Goal: Check status: Check status

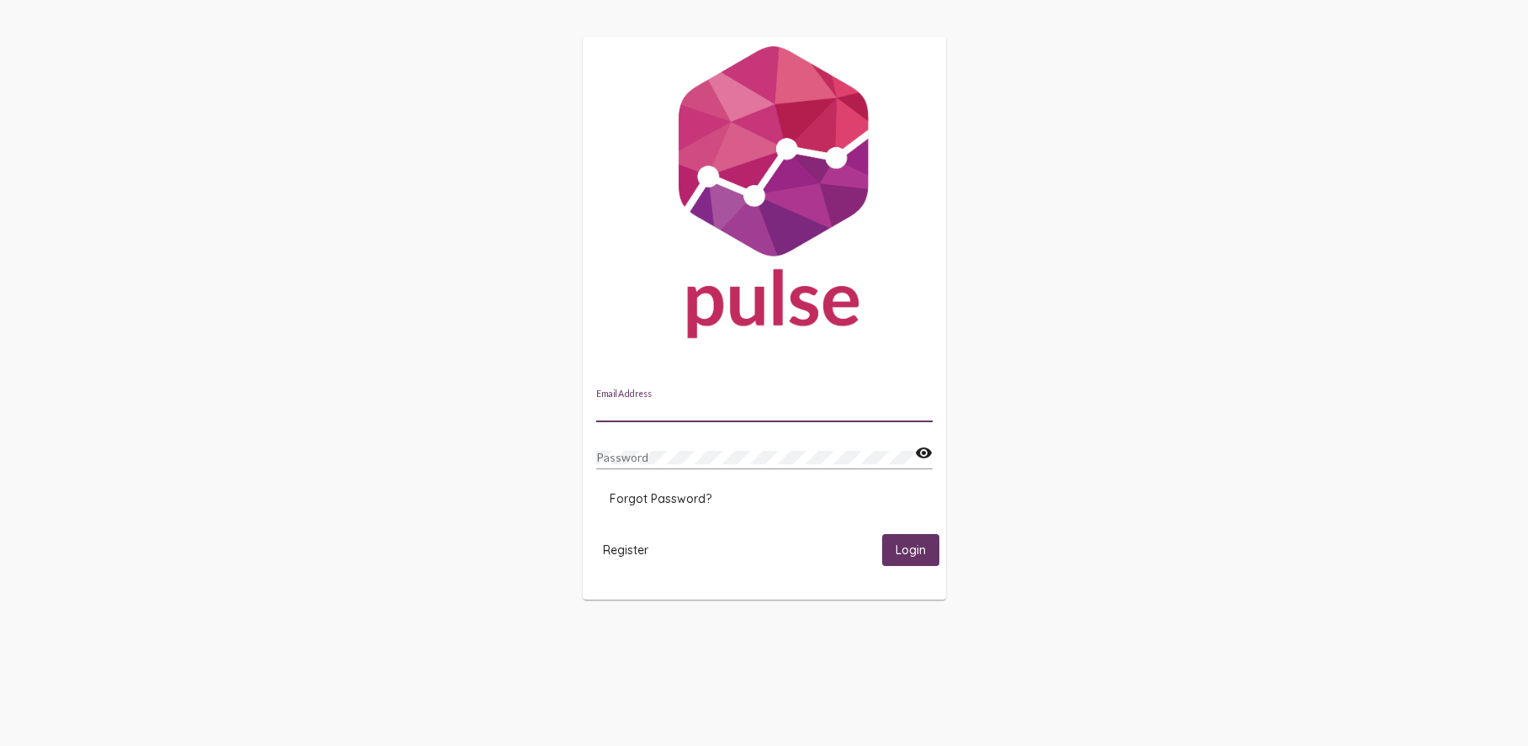
click at [676, 411] on input "Email Address" at bounding box center [764, 410] width 336 height 13
type input "[EMAIL_ADDRESS][DOMAIN_NAME]"
click at [882, 534] on button "Login" at bounding box center [910, 549] width 57 height 31
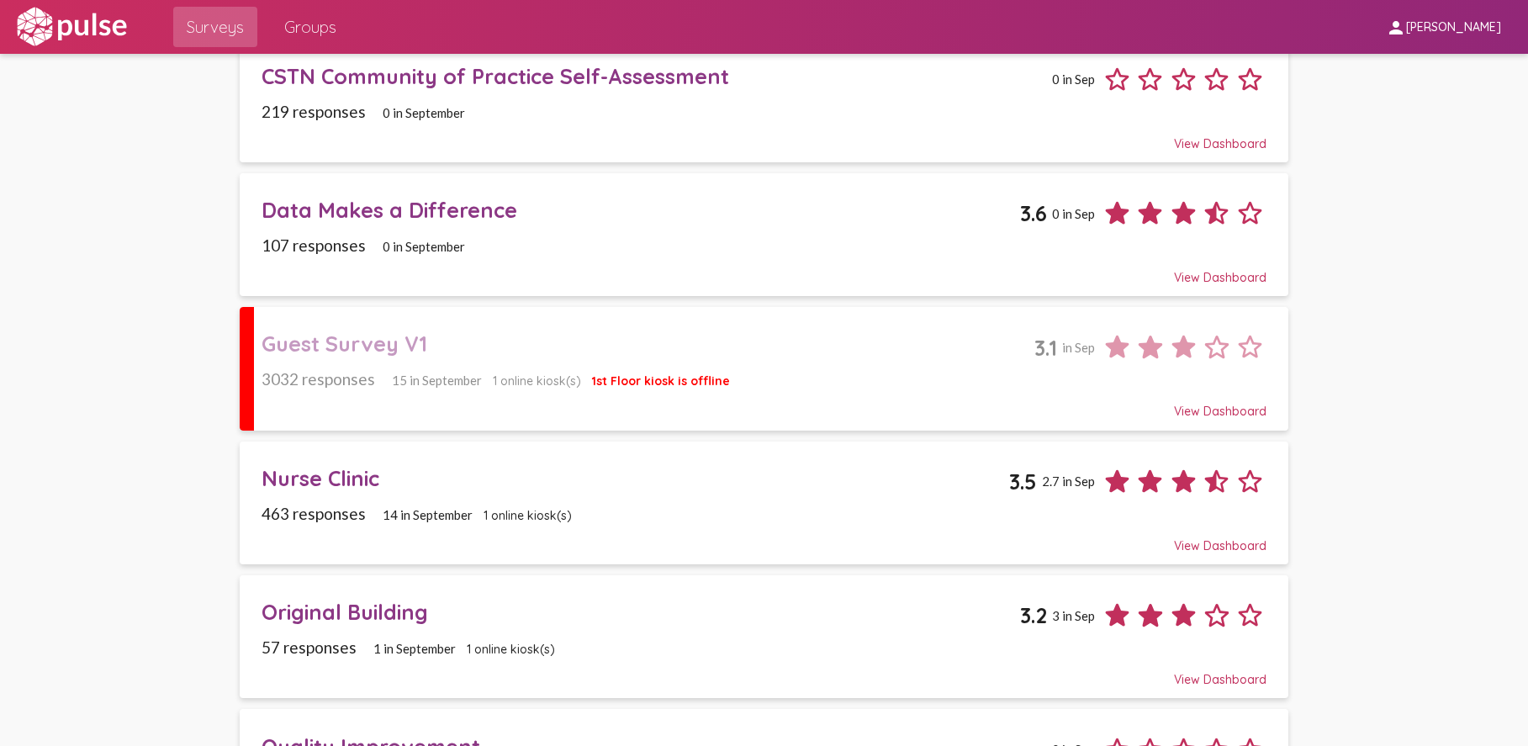
scroll to position [168, 0]
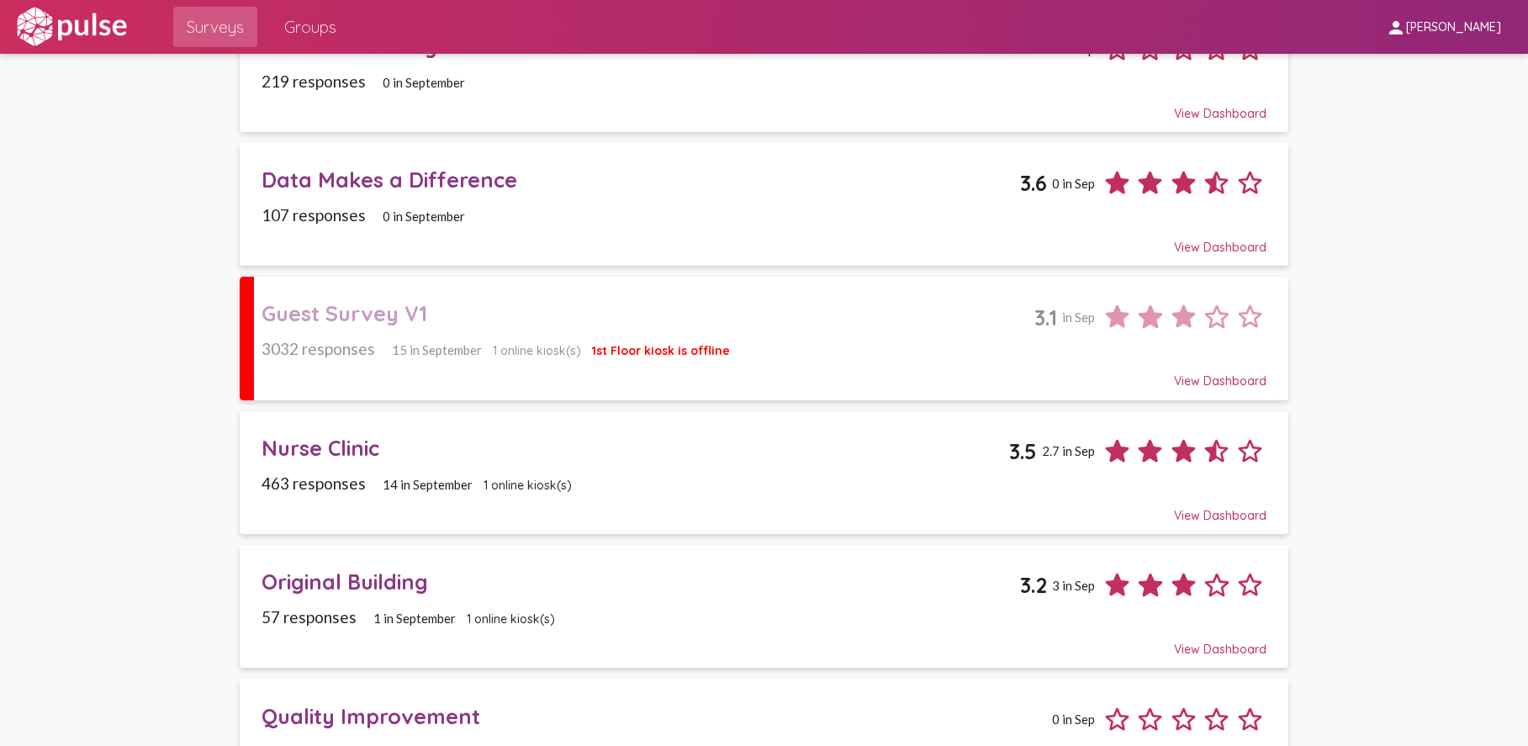
click at [334, 320] on div "Guest Survey V1" at bounding box center [648, 313] width 773 height 26
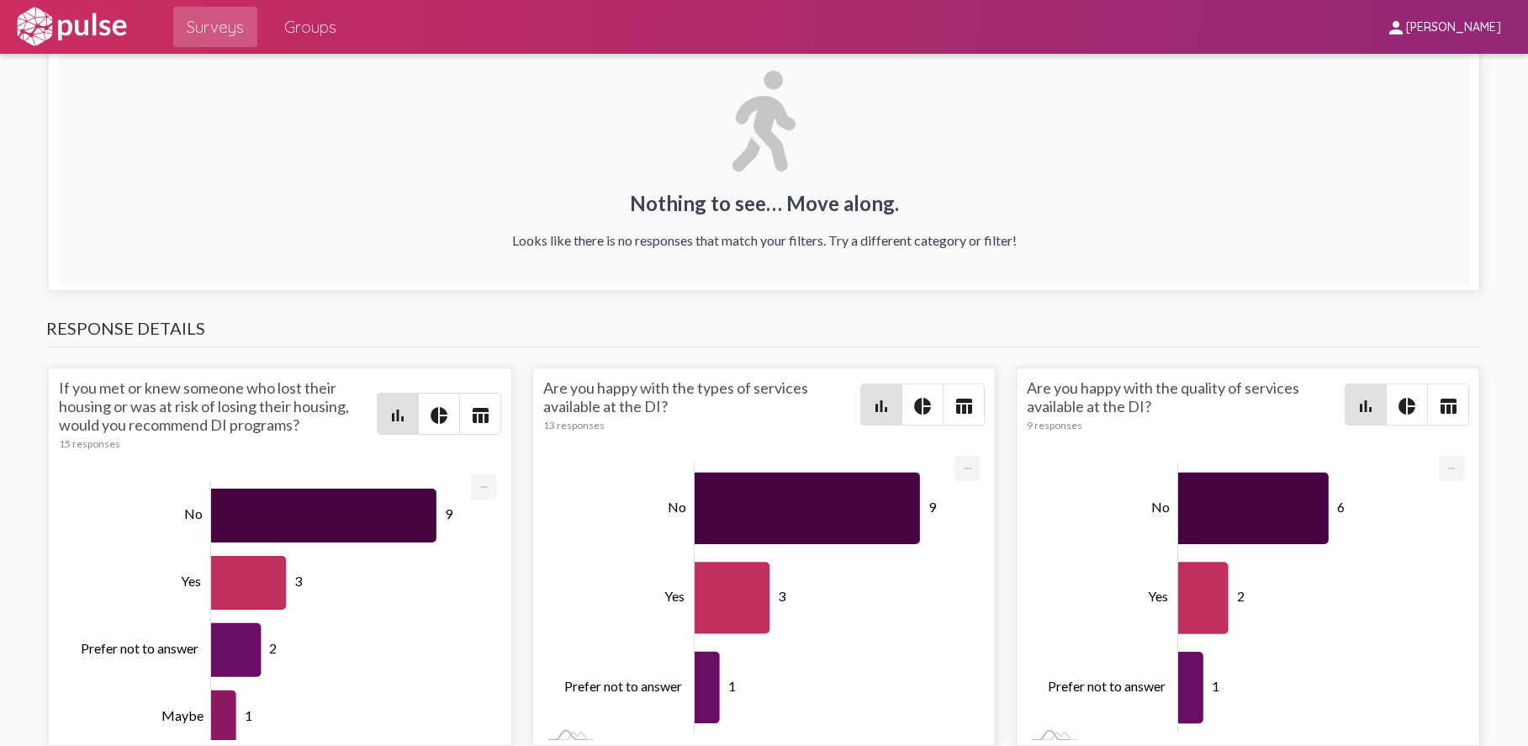
scroll to position [3365, 0]
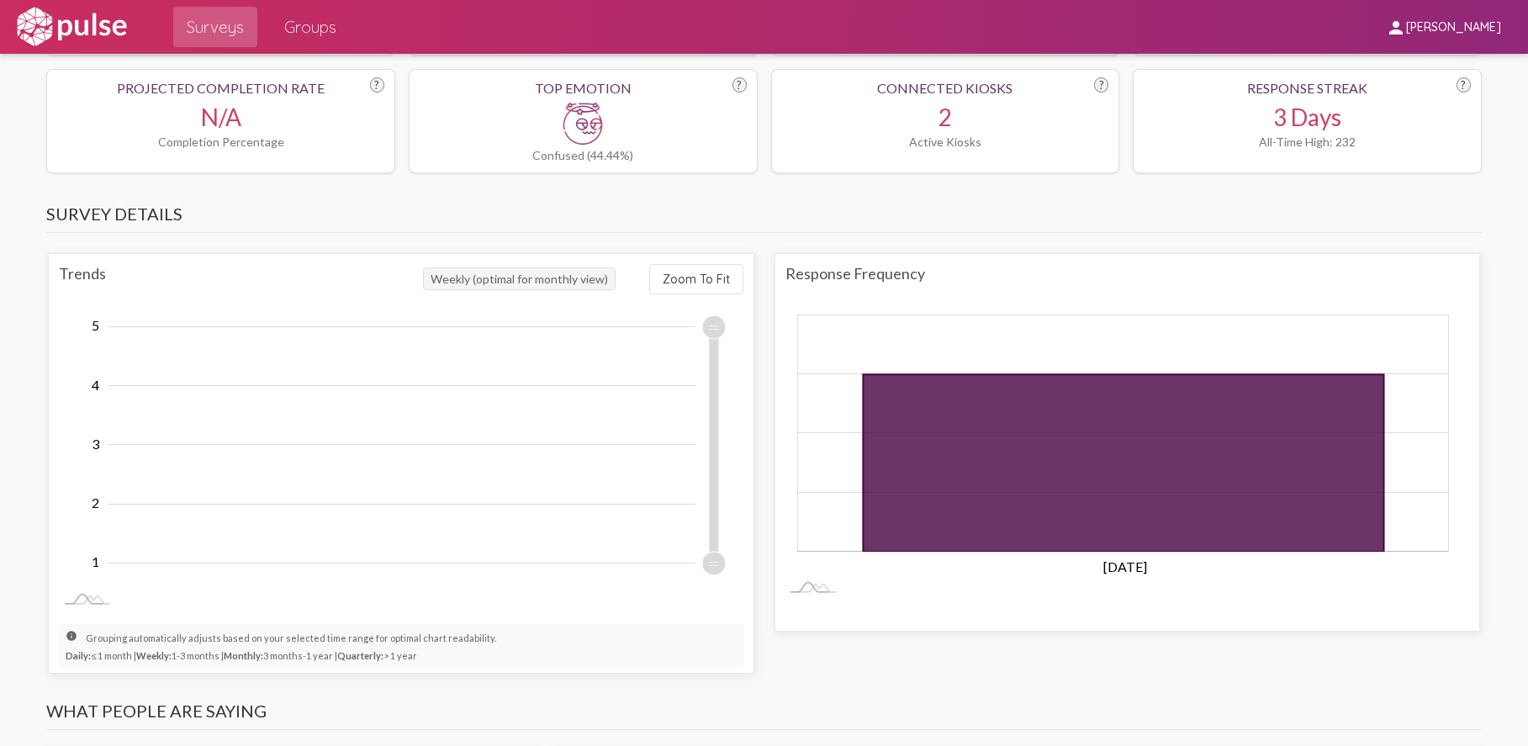
scroll to position [0, 0]
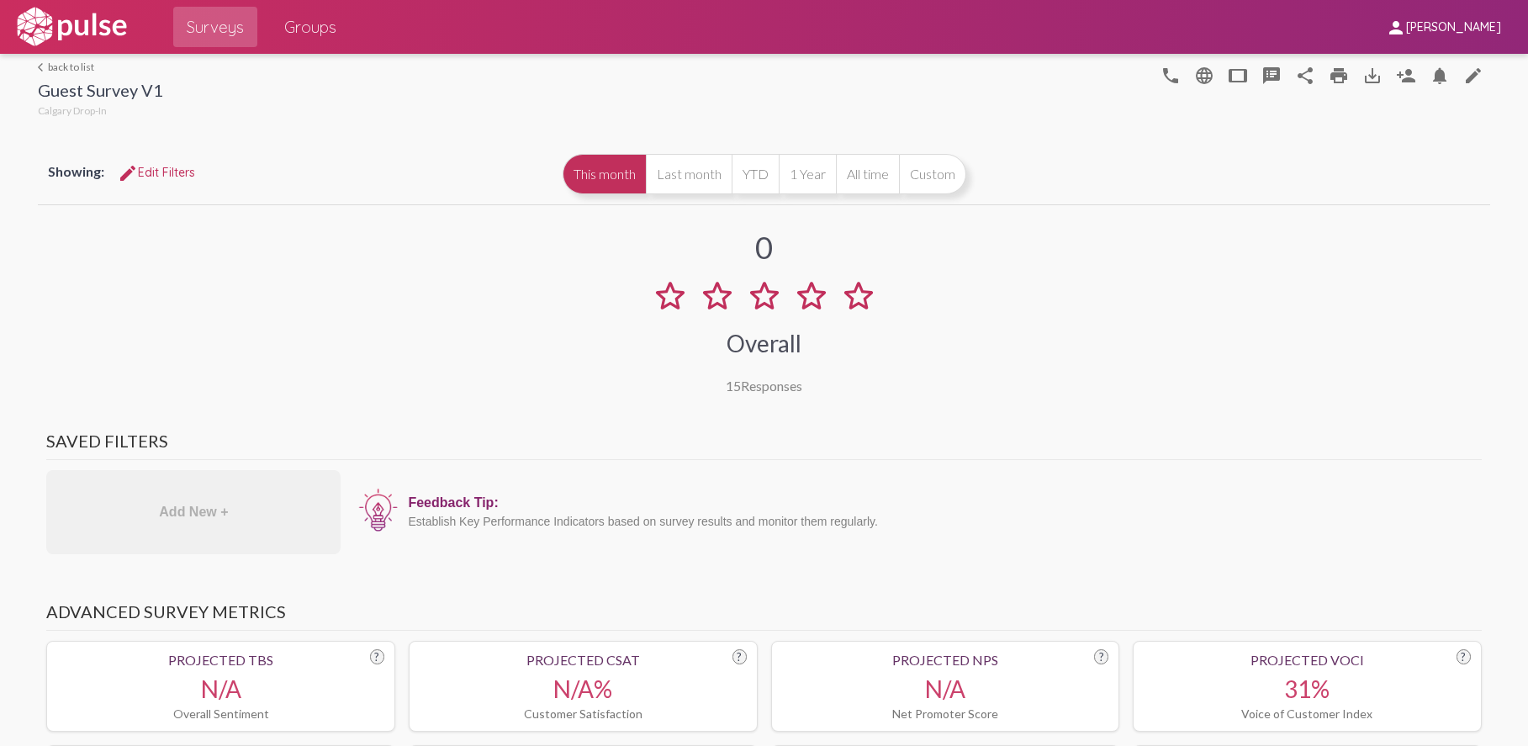
click at [71, 70] on link "arrow_back_ios back to list" at bounding box center [100, 67] width 125 height 13
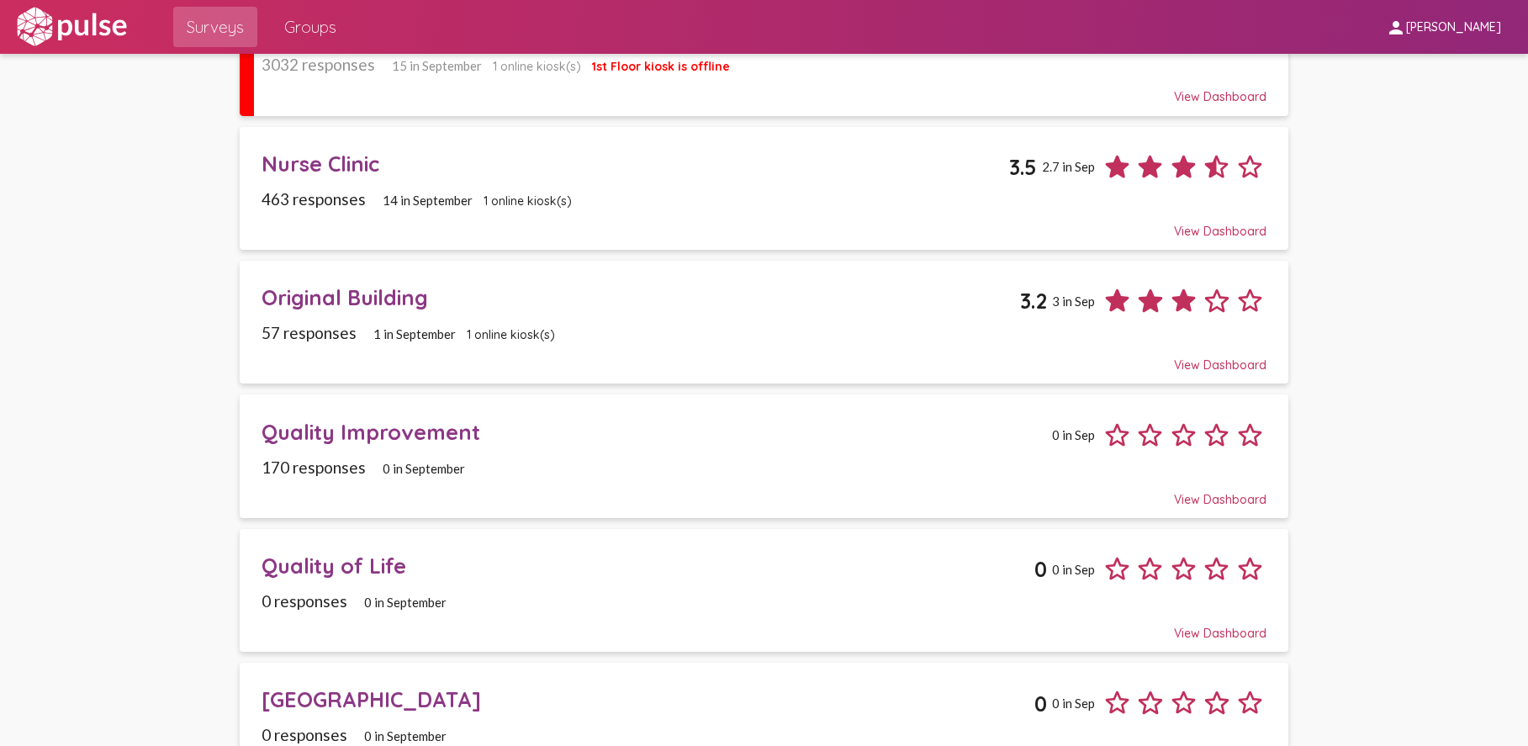
scroll to position [505, 0]
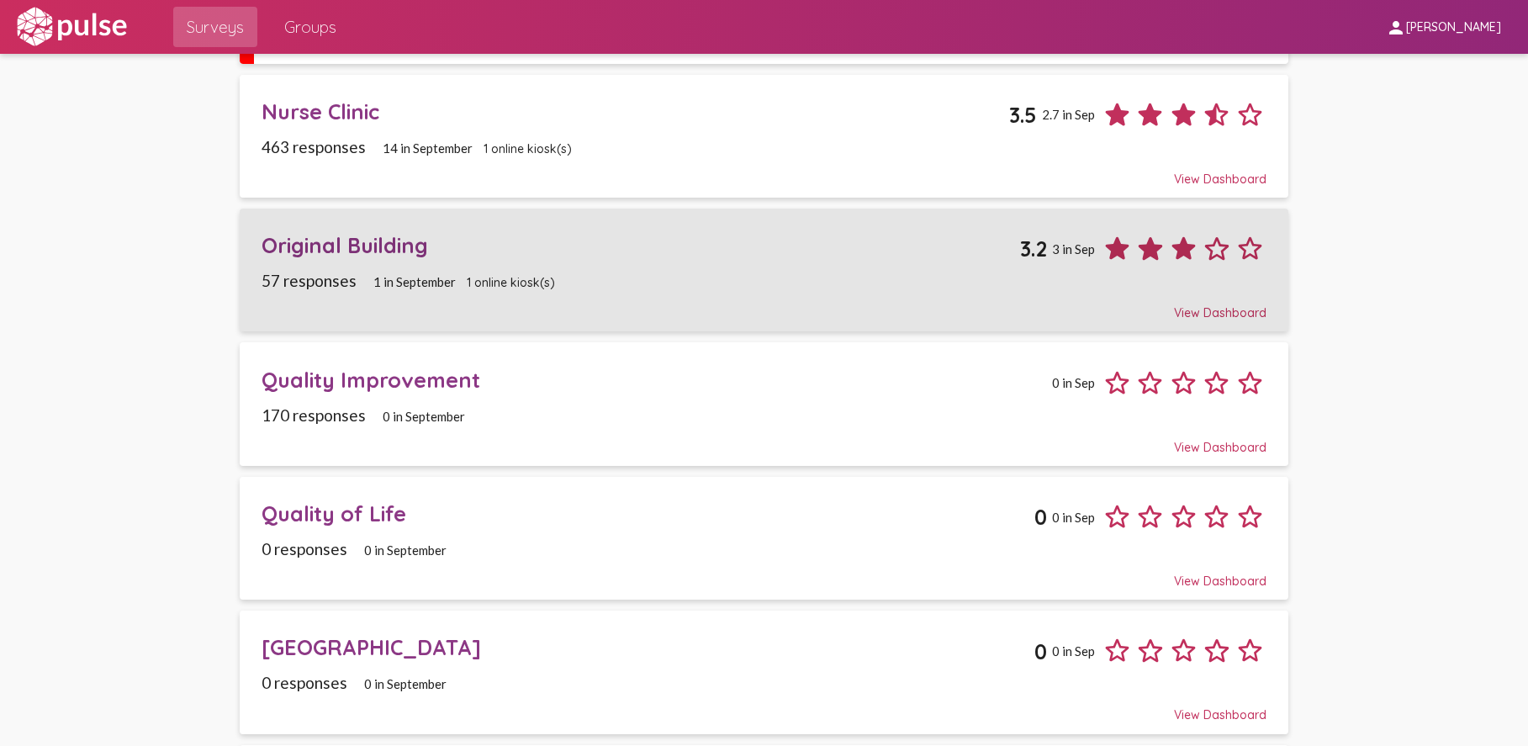
click at [712, 275] on div "57 responses 1 in [DATE] online kiosk(s)" at bounding box center [764, 280] width 1005 height 19
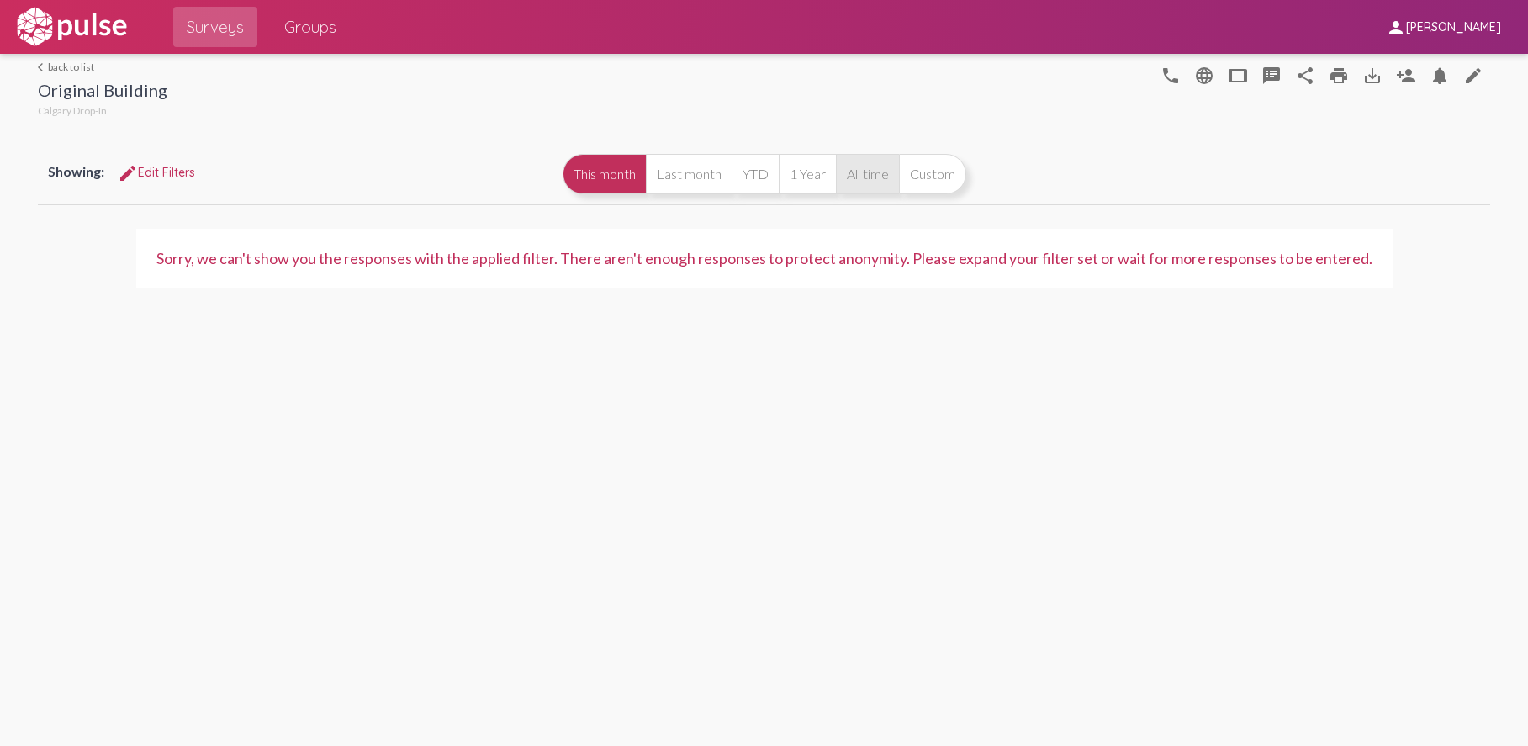
click at [866, 170] on button "All time" at bounding box center [867, 174] width 63 height 40
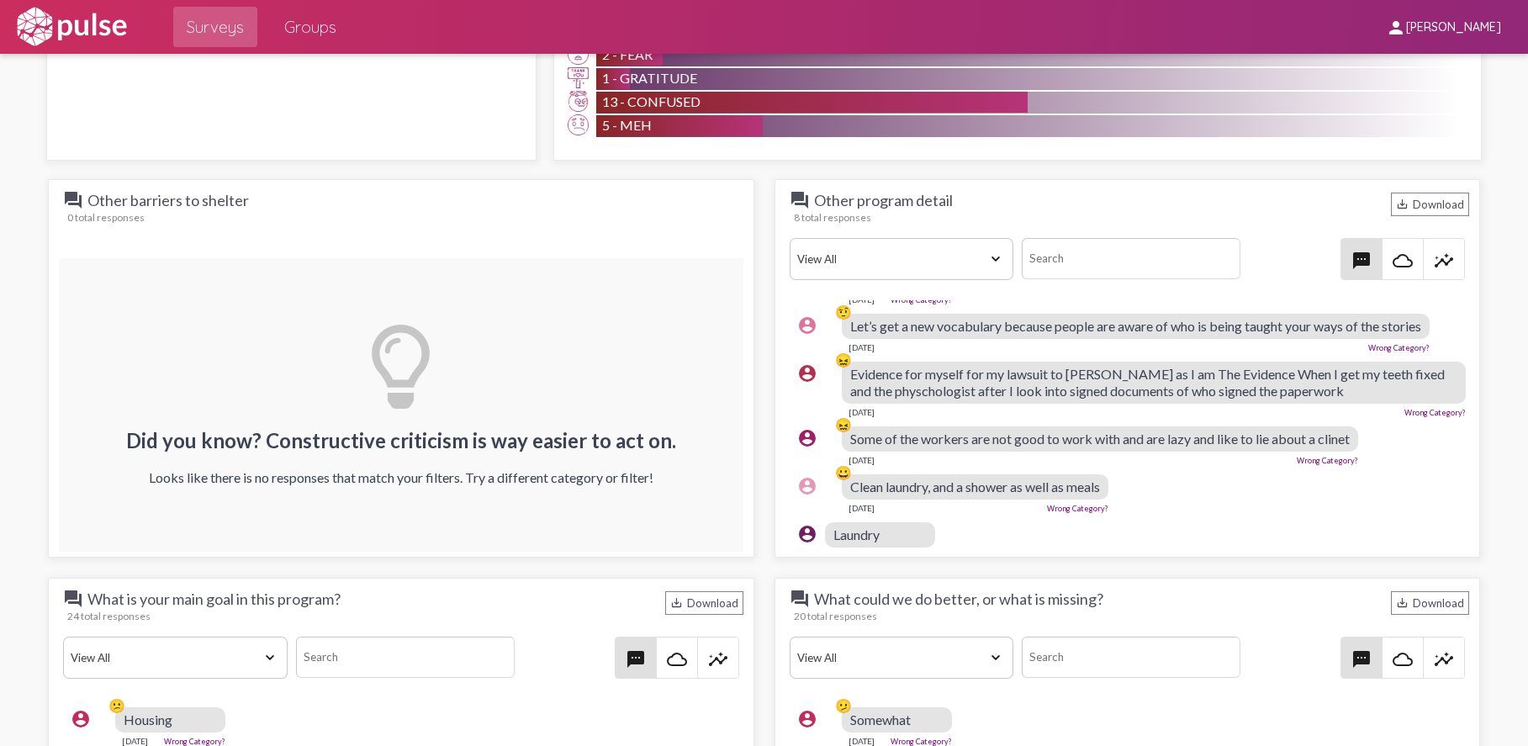
scroll to position [168, 0]
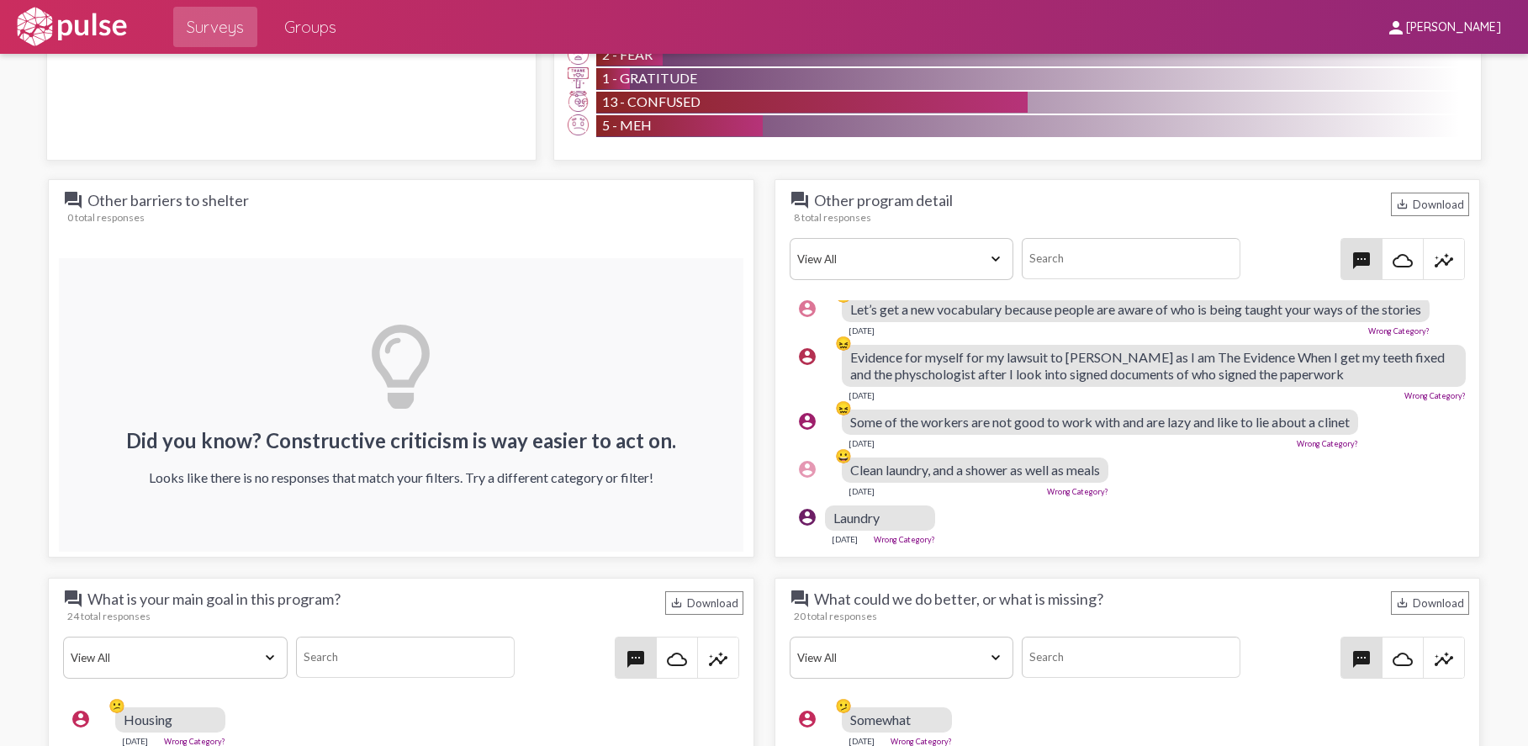
click at [1292, 475] on div "account_circle 😀 Clean laundry, and a shower as well as meals [DATE] Wrong Cate…" at bounding box center [1132, 477] width 684 height 54
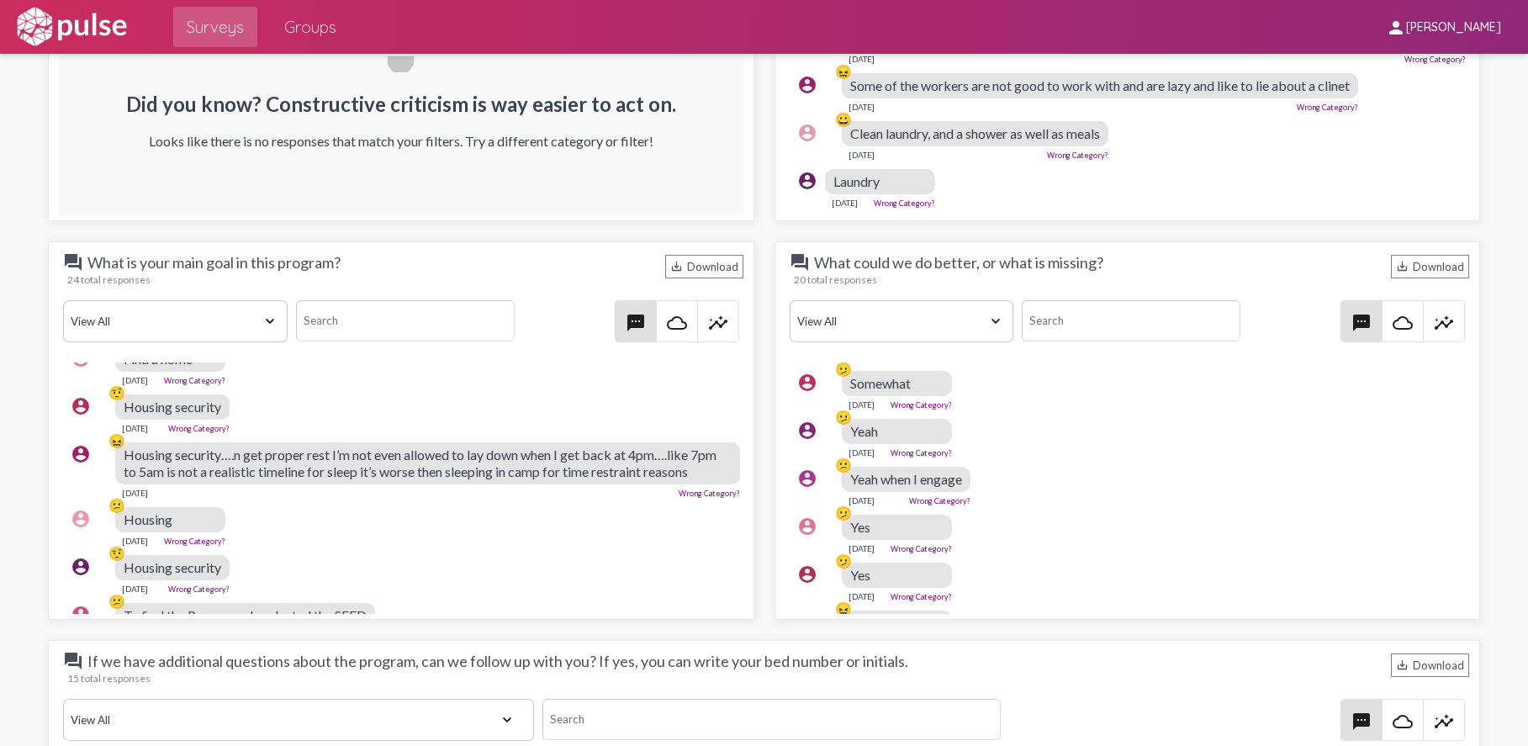
click at [523, 528] on div "account_circle 😕 Housing [DATE] Wrong Category?" at bounding box center [405, 527] width 684 height 54
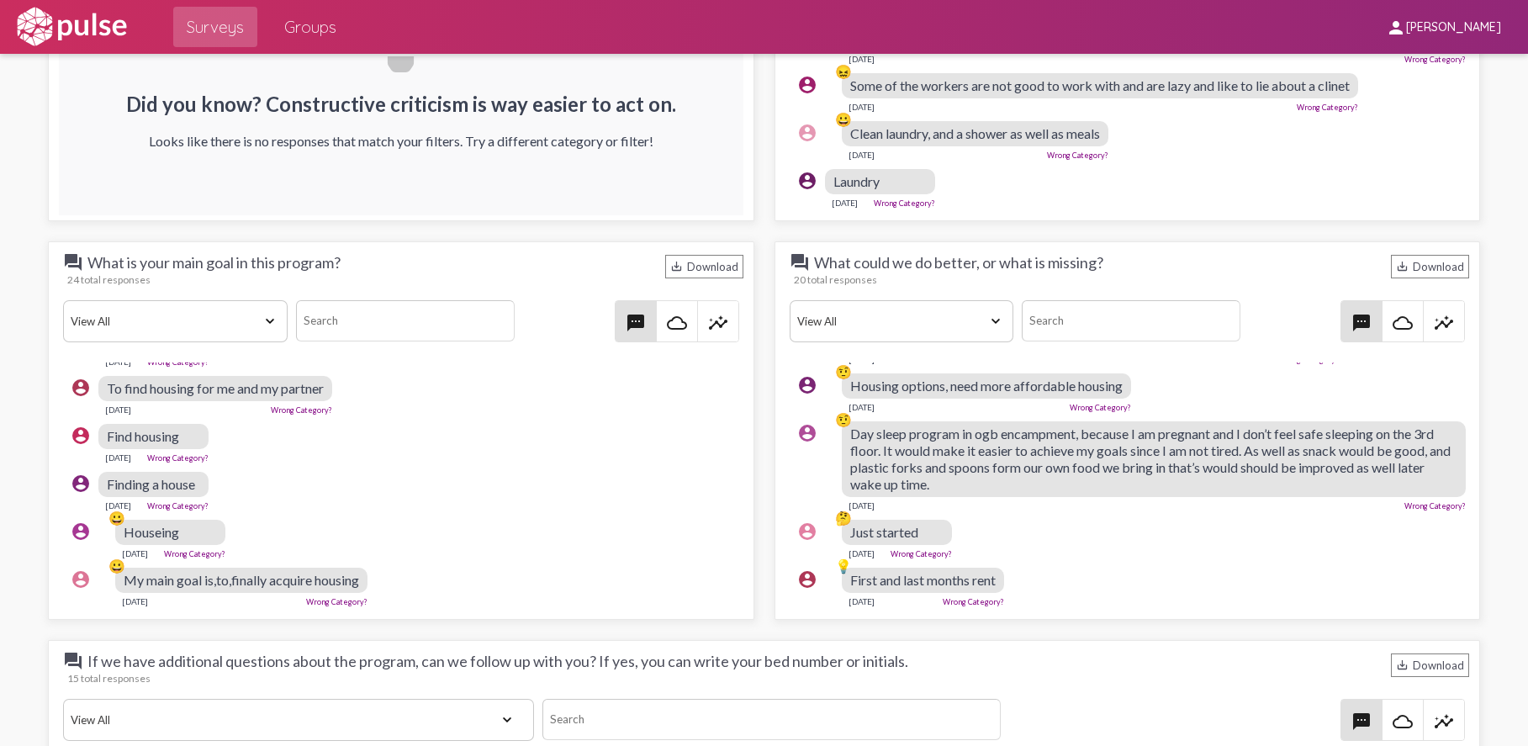
scroll to position [841, 0]
click at [1237, 539] on div "account_circle 🤔 Just started [DATE] Wrong Category?" at bounding box center [1132, 539] width 684 height 54
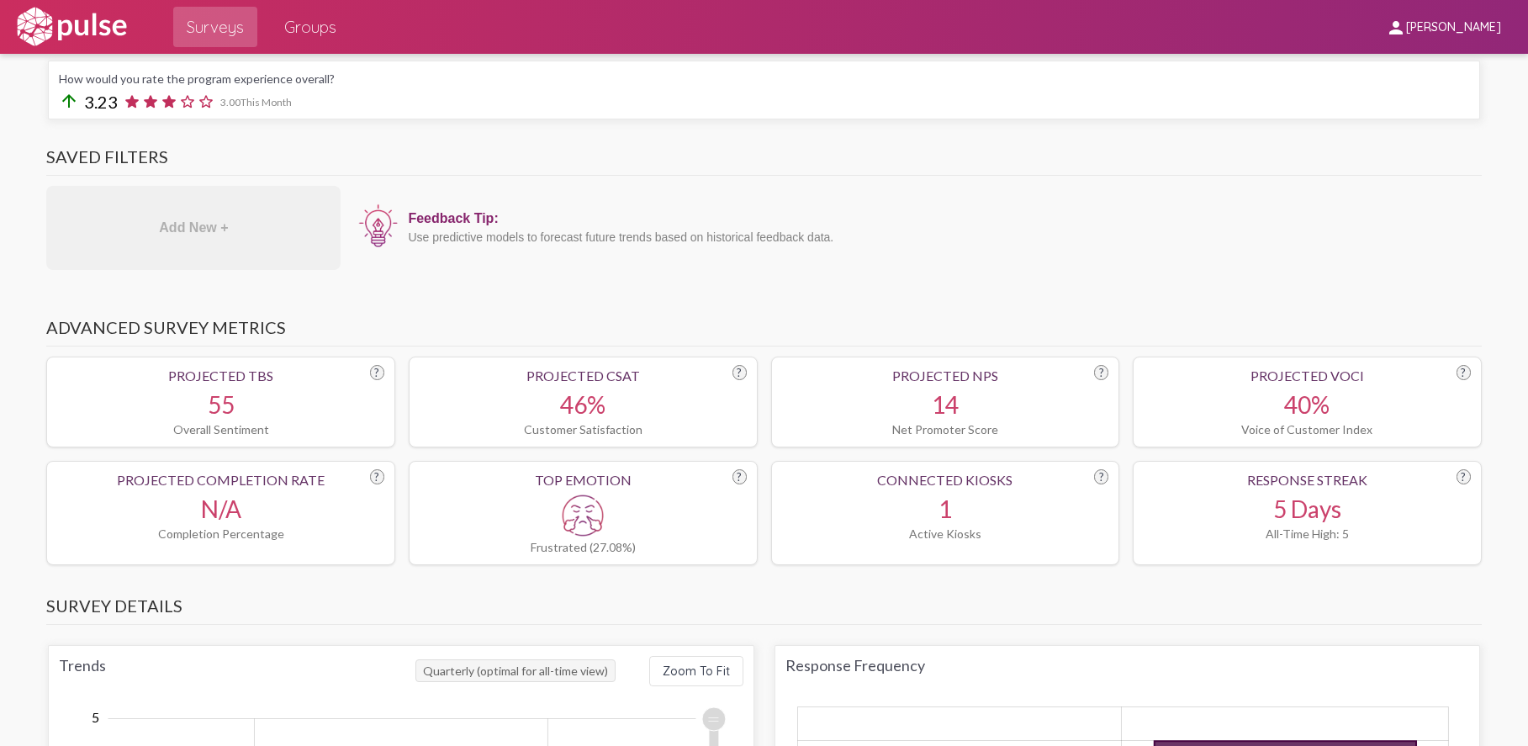
scroll to position [0, 0]
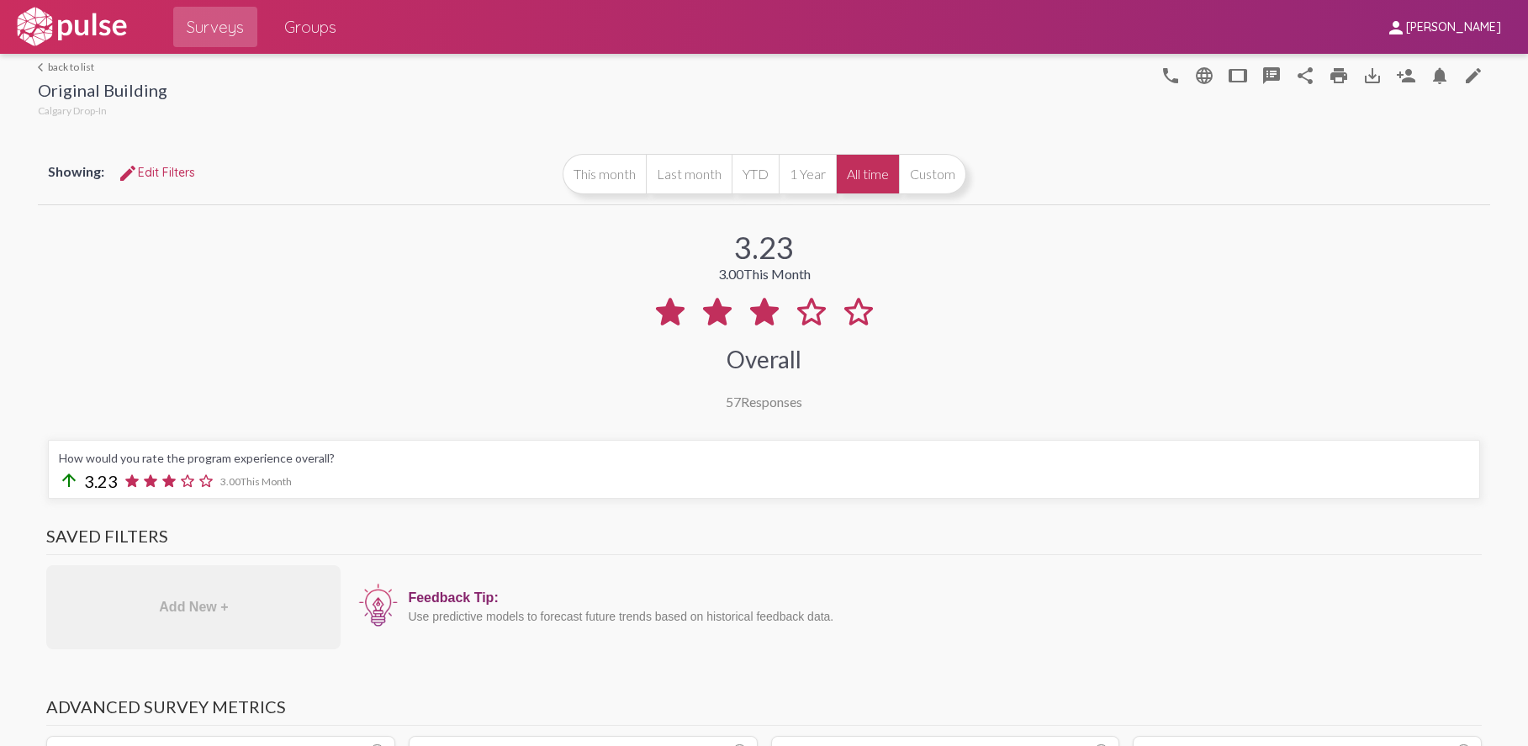
click at [1239, 332] on div "3.23 3.00 This Month Overall 57 Responses" at bounding box center [764, 309] width 1452 height 201
click at [1062, 290] on div "3.23 3.00 This Month Overall 57 Responses" at bounding box center [764, 309] width 1452 height 201
